Goal: Information Seeking & Learning: Compare options

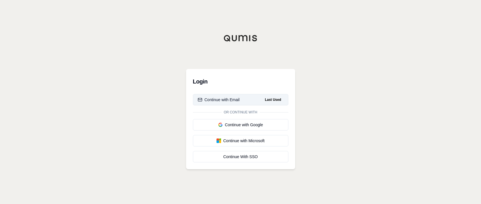
click at [224, 95] on button "Continue with Email Last Used" at bounding box center [241, 99] width 96 height 11
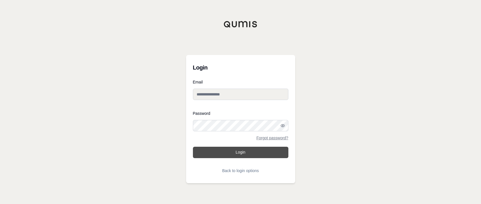
type input "**********"
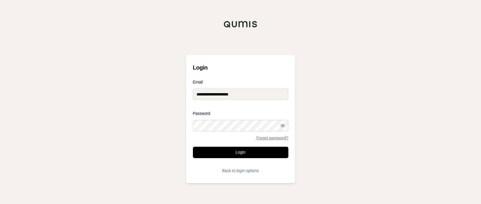
click at [247, 152] on button "Login" at bounding box center [241, 151] width 96 height 11
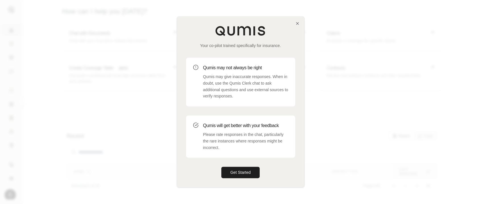
click at [295, 26] on div "Your co-pilot trained specifically for insurance." at bounding box center [240, 37] width 109 height 23
click at [295, 23] on icon "button" at bounding box center [297, 23] width 5 height 5
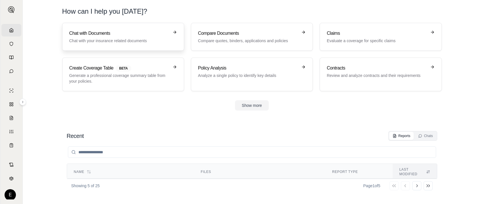
click at [92, 30] on h3 "Chat with Documents" at bounding box center [119, 33] width 100 height 7
click at [230, 42] on p "Compare quotes, binders, applications and policies" at bounding box center [248, 41] width 100 height 6
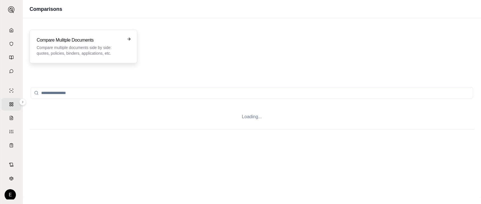
click at [98, 44] on div "Compare Mulitple Documents Compare multiple documents side by side: quotes, pol…" at bounding box center [80, 46] width 86 height 19
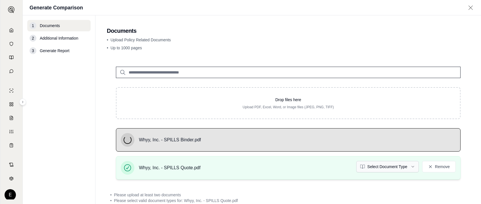
click at [371, 169] on html "Home Vault Prompts Chats Single Policy Comparisons Claims Custom Report Coverag…" at bounding box center [240, 102] width 481 height 204
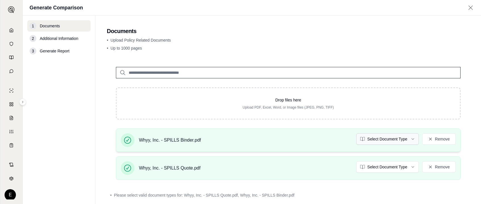
click at [381, 141] on html "Home Vault Prompts Chats Single Policy Comparisons Claims Custom Report Coverag…" at bounding box center [240, 102] width 481 height 204
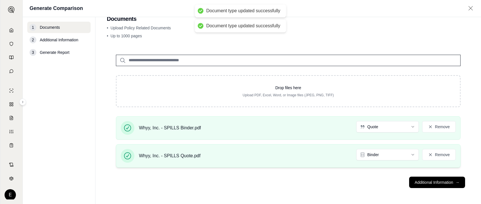
scroll to position [14, 0]
click at [369, 161] on div "Whyy, Inc. - SPILLS Quote.pdf Binder Remove" at bounding box center [288, 156] width 335 height 14
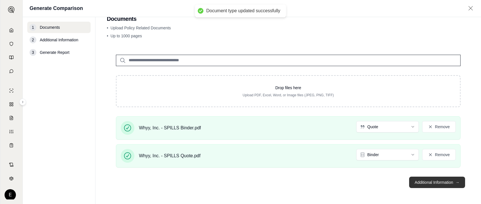
click at [443, 182] on button "Additional Information →" at bounding box center [437, 181] width 56 height 11
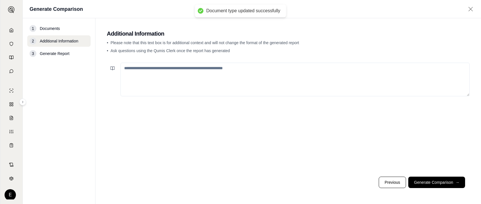
click at [235, 76] on textarea at bounding box center [295, 80] width 349 height 34
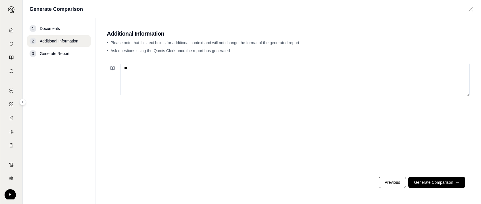
type textarea "*"
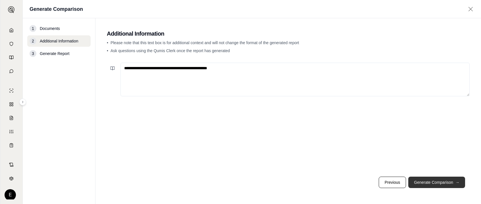
type textarea "**********"
click at [451, 181] on button "Generate Comparison →" at bounding box center [437, 181] width 57 height 11
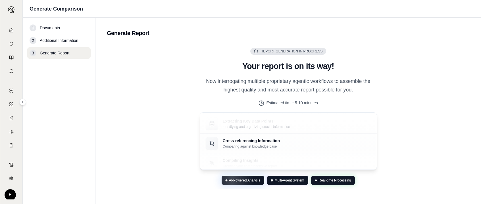
click at [382, 182] on div "Report Generation in Progress Generating Report Your report is on its way! Now …" at bounding box center [288, 116] width 191 height 137
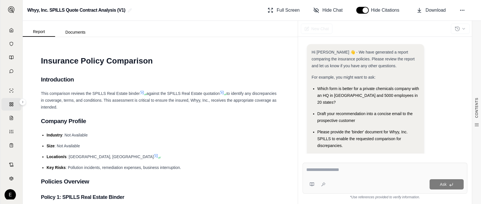
click at [79, 27] on div "Report Documents" at bounding box center [59, 30] width 73 height 11
click at [79, 29] on button "Documents" at bounding box center [75, 32] width 41 height 9
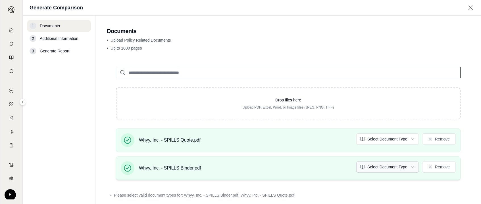
click at [379, 167] on html "Home Vault Prompts Chats Single Policy Comparisons Claims Custom Report Coverag…" at bounding box center [240, 102] width 481 height 204
click at [388, 136] on html "Home Vault Prompts Chats Single Policy Comparisons Claims Custom Report Coverag…" at bounding box center [240, 102] width 481 height 204
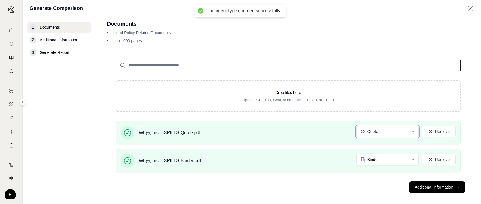
scroll to position [14, 0]
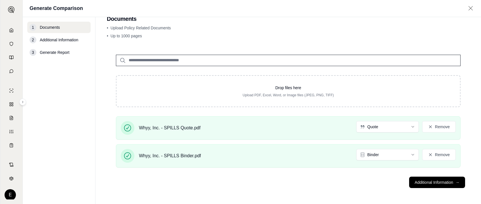
click at [424, 188] on footer "Additional Information →" at bounding box center [288, 182] width 363 height 20
click at [421, 185] on button "Additional Information →" at bounding box center [437, 181] width 56 height 11
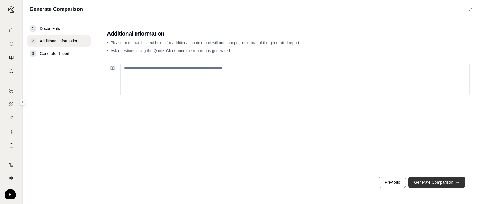
click at [437, 181] on button "Generate Comparison →" at bounding box center [437, 181] width 57 height 11
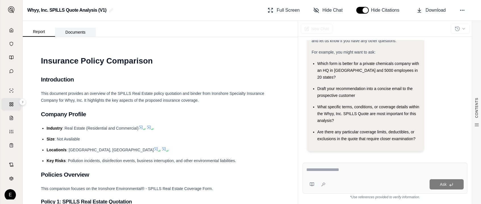
click at [78, 31] on button "Documents" at bounding box center [75, 32] width 41 height 9
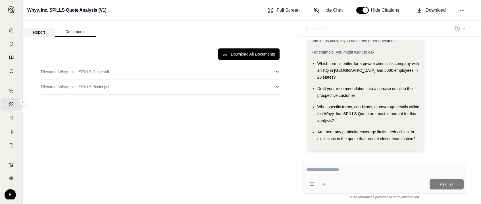
click at [31, 33] on button "Report" at bounding box center [39, 32] width 32 height 9
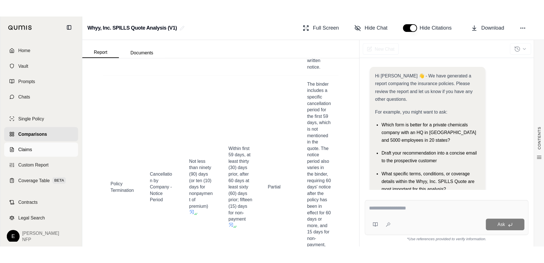
scroll to position [7428, 0]
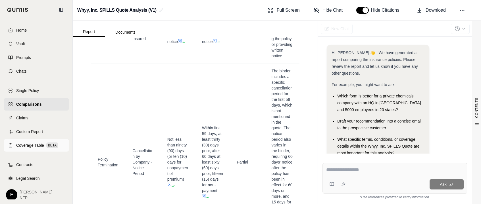
click at [27, 144] on span "Coverage Table" at bounding box center [30, 145] width 28 height 6
